Goal: Check status: Check status

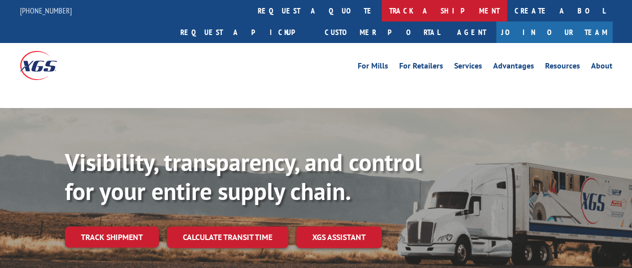
drag, startPoint x: 0, startPoint y: 0, endPoint x: 271, endPoint y: 12, distance: 271.6
click at [382, 12] on link "track a shipment" at bounding box center [444, 10] width 125 height 21
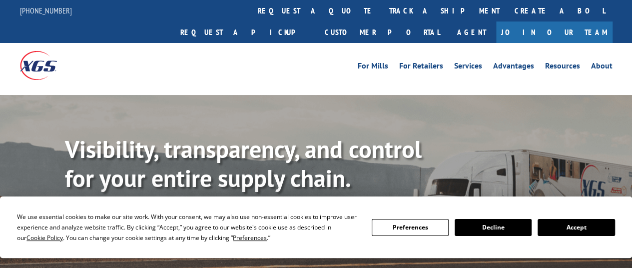
click at [593, 230] on button "Accept" at bounding box center [576, 227] width 77 height 17
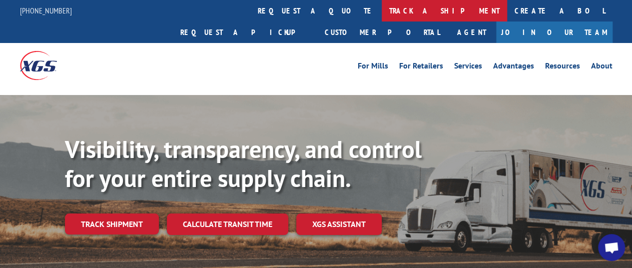
click at [382, 10] on link "track a shipment" at bounding box center [444, 10] width 125 height 21
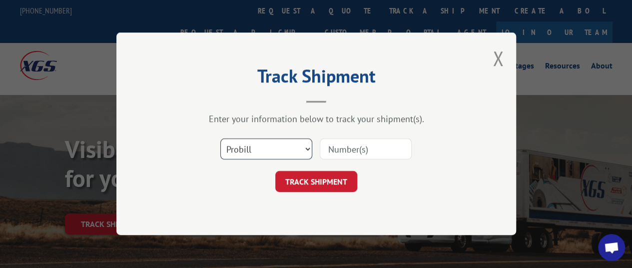
click at [276, 146] on select "Select category... Probill BOL PO" at bounding box center [266, 149] width 92 height 21
select select "po"
click at [220, 139] on select "Select category... Probill BOL PO" at bounding box center [266, 149] width 92 height 21
click at [367, 147] on input at bounding box center [366, 149] width 92 height 21
paste input "01503493"
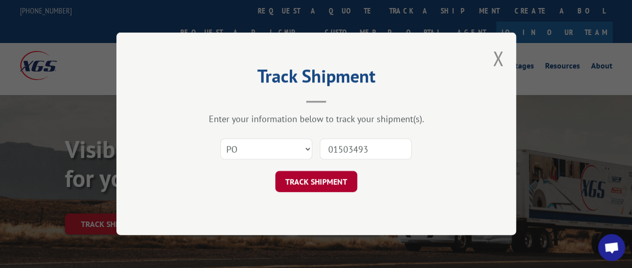
type input "01503493"
click at [325, 176] on button "TRACK SHIPMENT" at bounding box center [316, 181] width 82 height 21
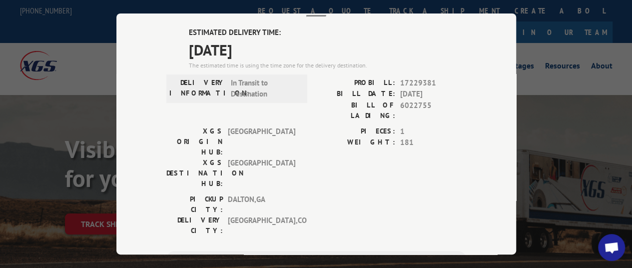
scroll to position [51, 0]
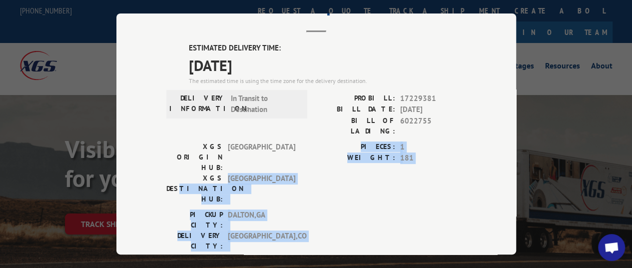
drag, startPoint x: 268, startPoint y: 147, endPoint x: 436, endPoint y: 202, distance: 176.7
click at [437, 204] on div "ESTIMATED DELIVERY TIME: [DATE] The estimated time is using the time zone for t…" at bounding box center [316, 221] width 300 height 359
click at [431, 209] on div "PICKUP CITY: [GEOGRAPHIC_DATA] , [GEOGRAPHIC_DATA]: [GEOGRAPHIC_DATA] , [GEOGRA…" at bounding box center [316, 232] width 300 height 47
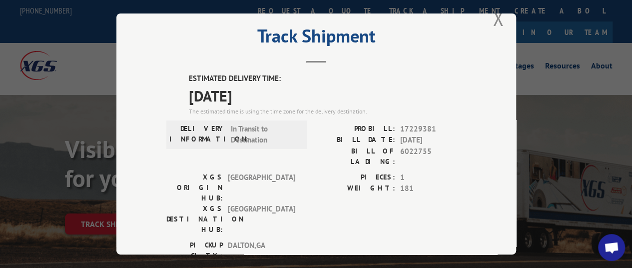
scroll to position [0, 0]
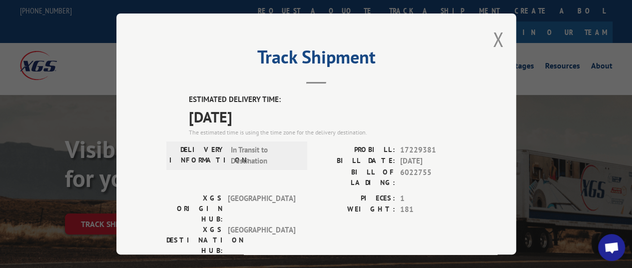
click at [484, 55] on div "Track Shipment ESTIMATED DELIVERY TIME: [DATE] The estimated time is using the …" at bounding box center [316, 133] width 400 height 241
click at [494, 41] on button "Close modal" at bounding box center [498, 39] width 11 height 26
